Goal: Information Seeking & Learning: Learn about a topic

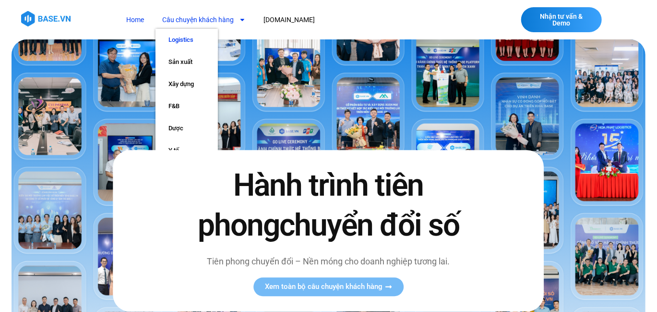
click at [183, 44] on link "Logistics" at bounding box center [187, 40] width 62 height 22
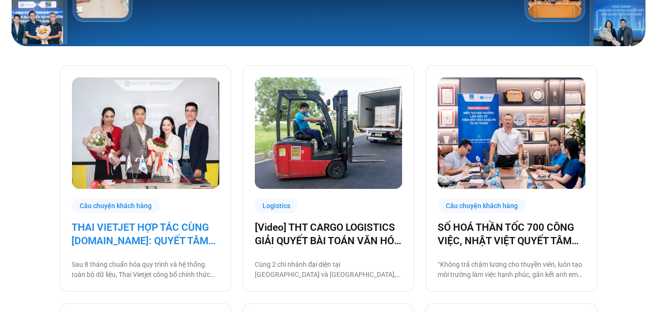
scroll to position [199, 0]
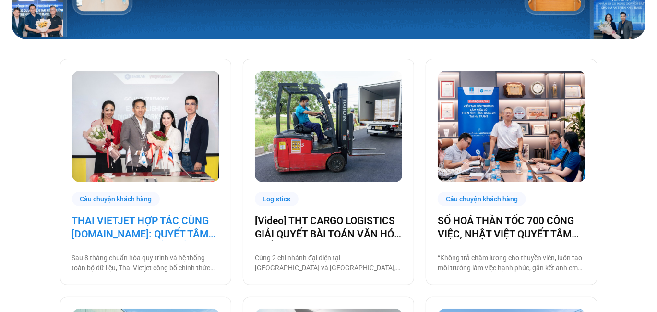
click at [178, 224] on link "THAI VIETJET HỢP TÁC CÙNG [DOMAIN_NAME]: QUYẾT TÂM “CẤT CÁNH” CHUYỂN ĐỔI SỐ" at bounding box center [145, 227] width 147 height 27
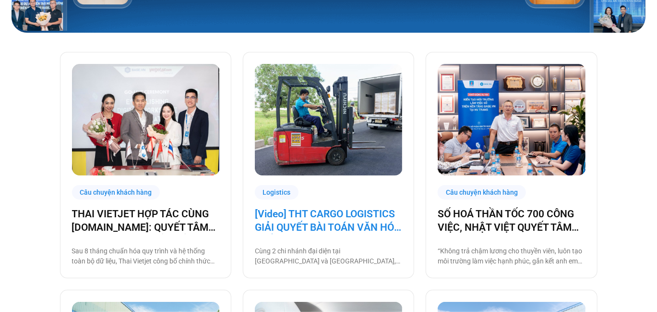
click at [352, 218] on link "[Video] THT CARGO LOGISTICS GIẢI QUYẾT BÀI TOÁN VĂN HÓA NHẰM TĂNG TRƯỞNG BỀN VỮ…" at bounding box center [328, 220] width 147 height 27
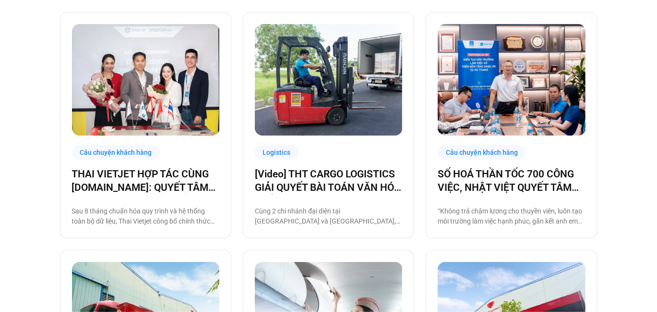
scroll to position [309, 0]
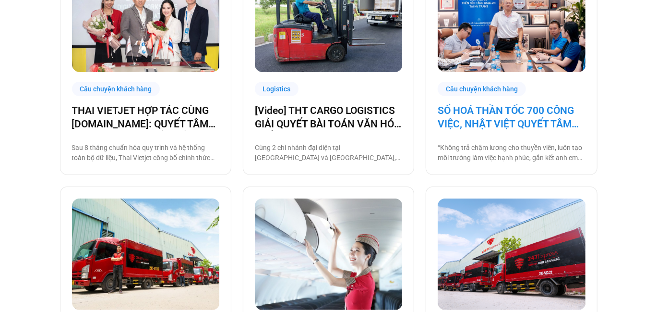
click at [516, 116] on link "SỐ HOÁ THẦN TỐC 700 CÔNG VIỆC, NHẬT VIỆT QUYẾT TÂM “GẮN KẾT TÀU – BỜ”" at bounding box center [511, 117] width 147 height 27
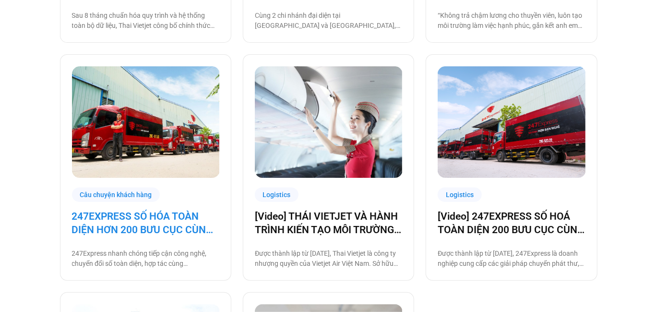
scroll to position [457, 0]
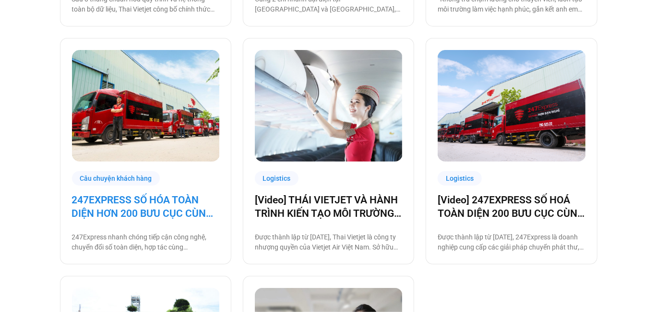
click at [155, 207] on link "247EXPRESS SỐ HÓA TOÀN DIỆN HƠN 200 BƯU CỤC CÙNG [DOMAIN_NAME]" at bounding box center [145, 206] width 147 height 27
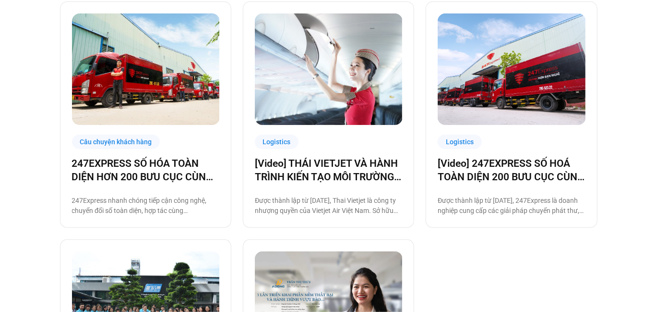
scroll to position [509, 0]
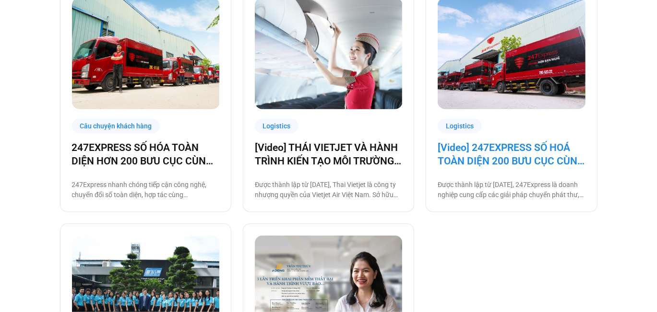
click at [489, 144] on link "[Video] 247EXPRESS SỐ HOÁ TOÀN DIỆN 200 BƯU CỤC CÙNG BASE.VN" at bounding box center [511, 154] width 147 height 27
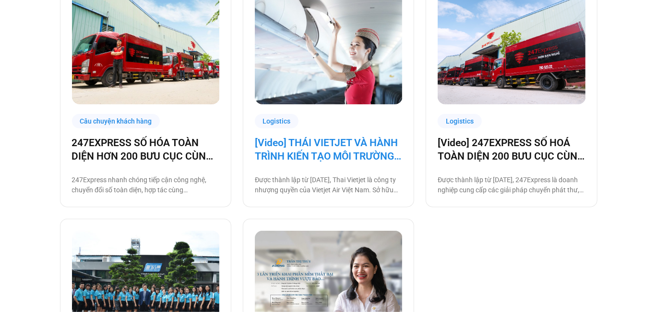
scroll to position [658, 0]
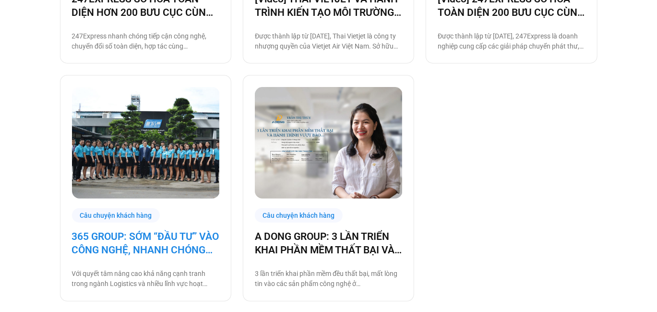
click at [148, 242] on link "365 GROUP: SỚM “ĐẦU TƯ” VÀO CÔNG NGHỆ, NHANH CHÓNG “THU LỢI NHUẬN”" at bounding box center [145, 243] width 147 height 27
click at [179, 234] on link "365 GROUP: SỚM “ĐẦU TƯ” VÀO CÔNG NGHỆ, NHANH CHÓNG “THU LỢI NHUẬN”" at bounding box center [145, 243] width 147 height 27
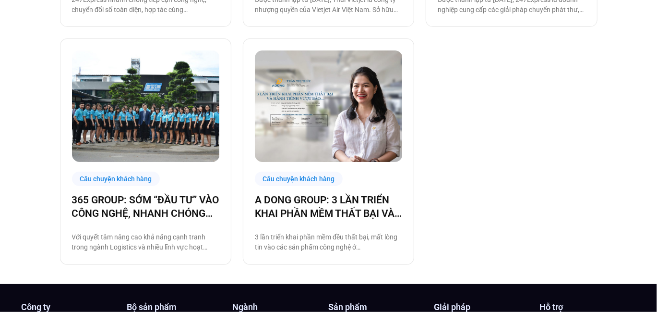
scroll to position [710, 0]
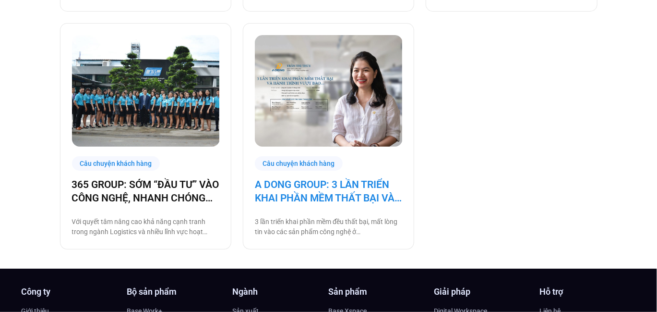
click at [337, 198] on link "A DONG GROUP: 3 LẦN TRIỂN KHAI PHẦN MỀM THẤT BẠI VÀ HÀNH TRÌNH VƯỢT BÃO" at bounding box center [328, 191] width 147 height 27
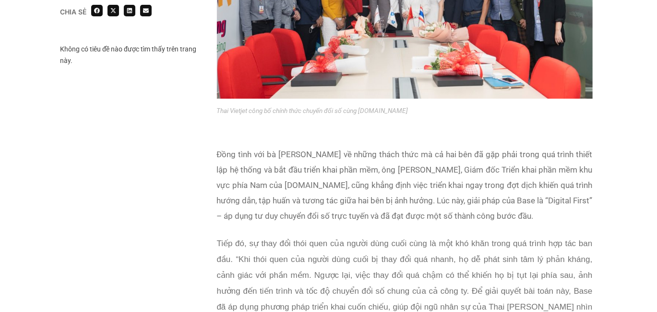
scroll to position [1104, 0]
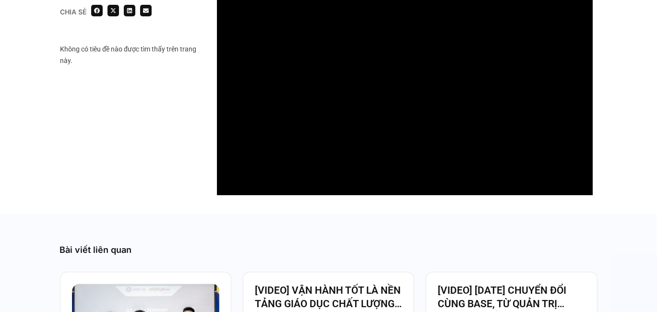
scroll to position [1207, 0]
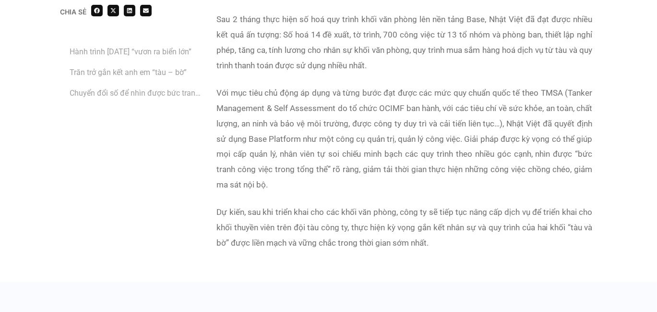
scroll to position [2401, 0]
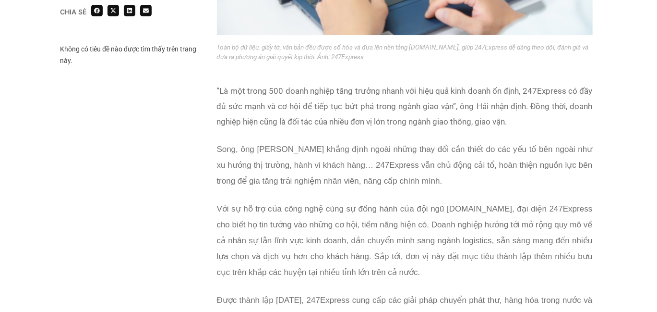
click at [381, 166] on span "Song, ông [PERSON_NAME] khẳng định ngoài những thay đổi cần thiết do các yếu tố…" at bounding box center [405, 165] width 376 height 41
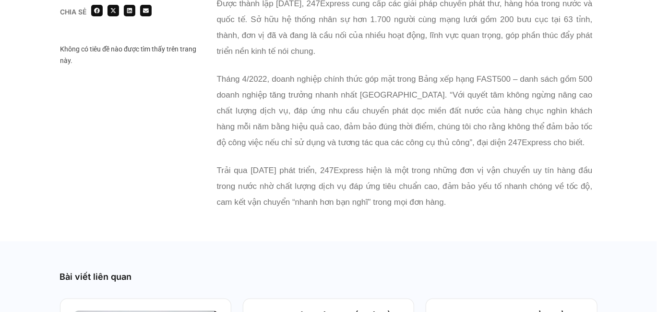
scroll to position [1975, 0]
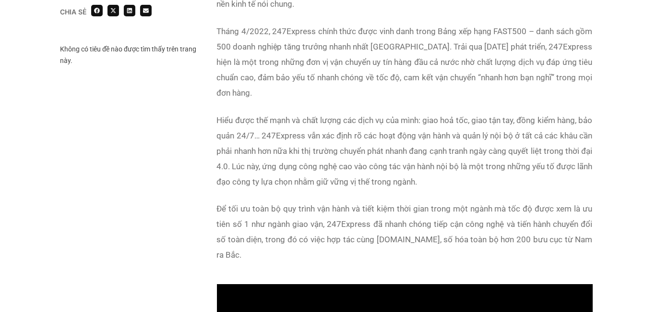
scroll to position [672, 0]
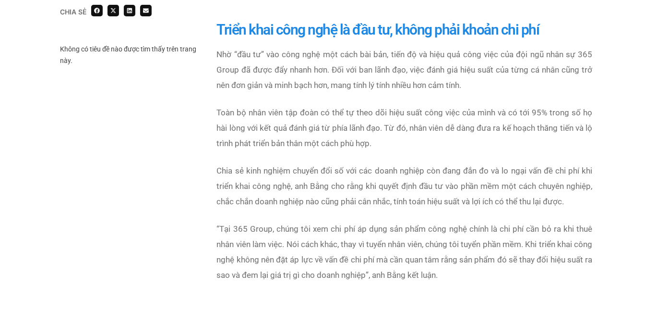
scroll to position [1488, 0]
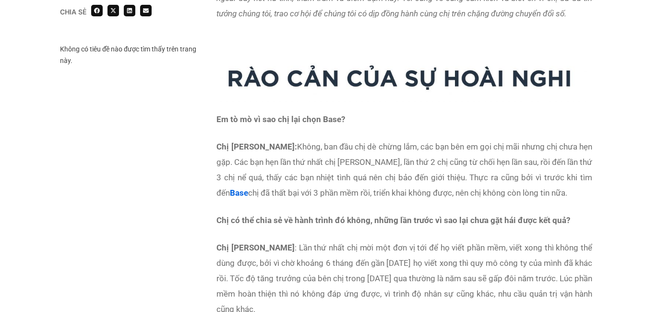
scroll to position [919, 0]
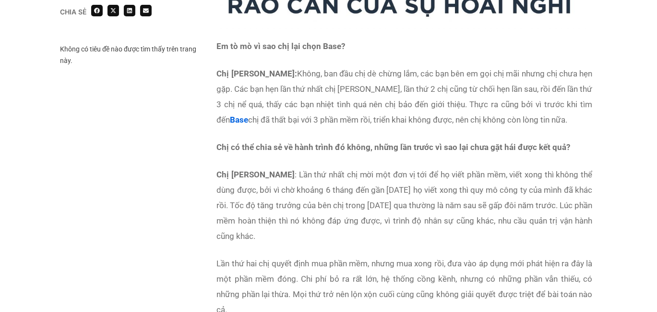
click at [390, 170] on span ": Lần thứ nhất chị mời một đơn vị tới để họ viết phần mềm, viết xong thì không …" at bounding box center [405, 204] width 376 height 71
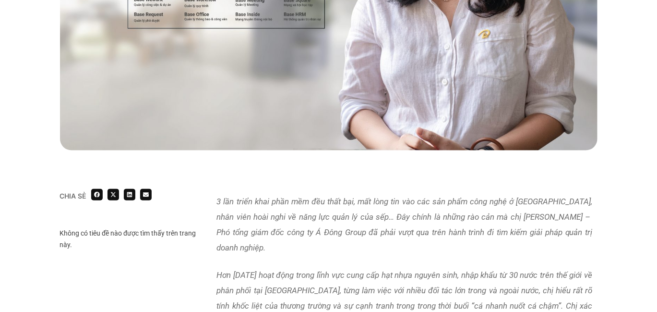
scroll to position [487, 0]
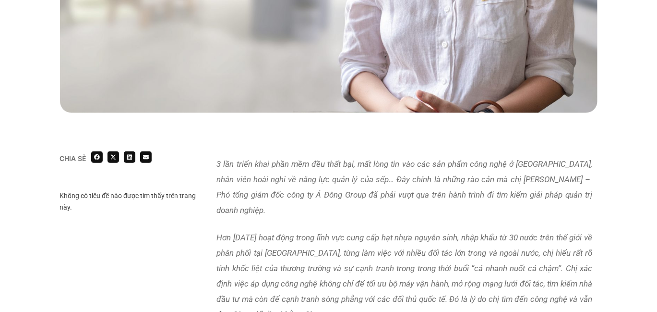
drag, startPoint x: 384, startPoint y: 108, endPoint x: 213, endPoint y: 160, distance: 179.1
copy div "1 lor ipsum dolo sita con adi elit sed, doe temp inc utl etd mag aliq enim admi…"
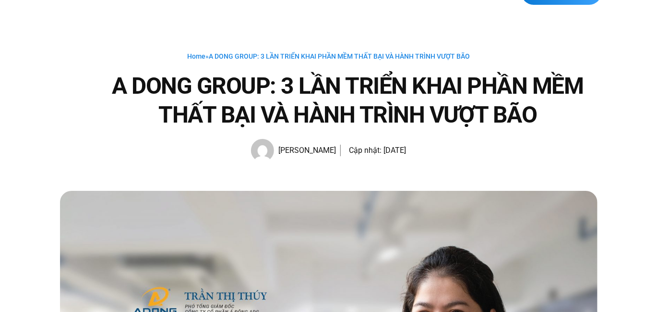
scroll to position [0, 0]
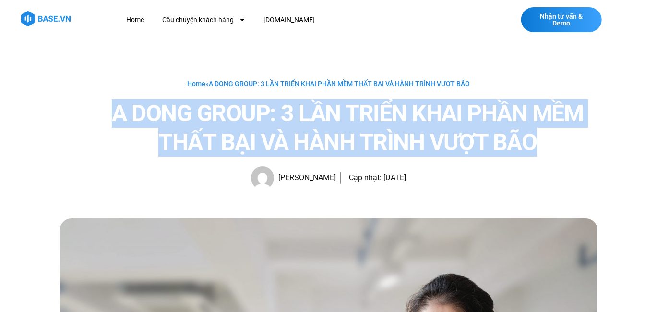
drag, startPoint x: 111, startPoint y: 108, endPoint x: 561, endPoint y: 149, distance: 452.3
click at [561, 149] on h1 "A DONG GROUP: 3 LẦN TRIỂN KHAI PHẦN MỀM THẤT BẠI VÀ HÀNH TRÌNH VƯỢT BÃO" at bounding box center [347, 128] width 499 height 58
copy h1 "A DONG GROUP: 3 LẦN TRIỂN KHAI PHẦN MỀM THẤT BẠI VÀ HÀNH TRÌNH VƯỢT BÃO"
